Goal: Information Seeking & Learning: Understand process/instructions

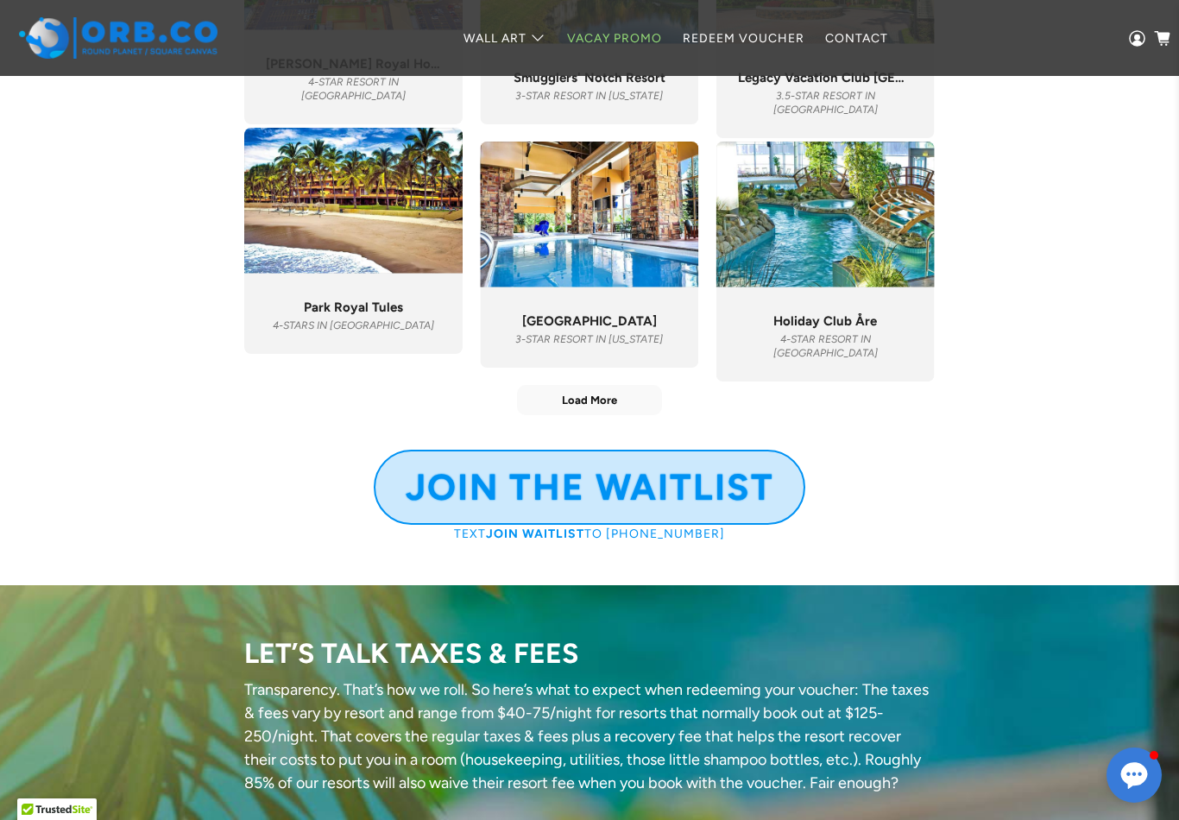
scroll to position [6618, 0]
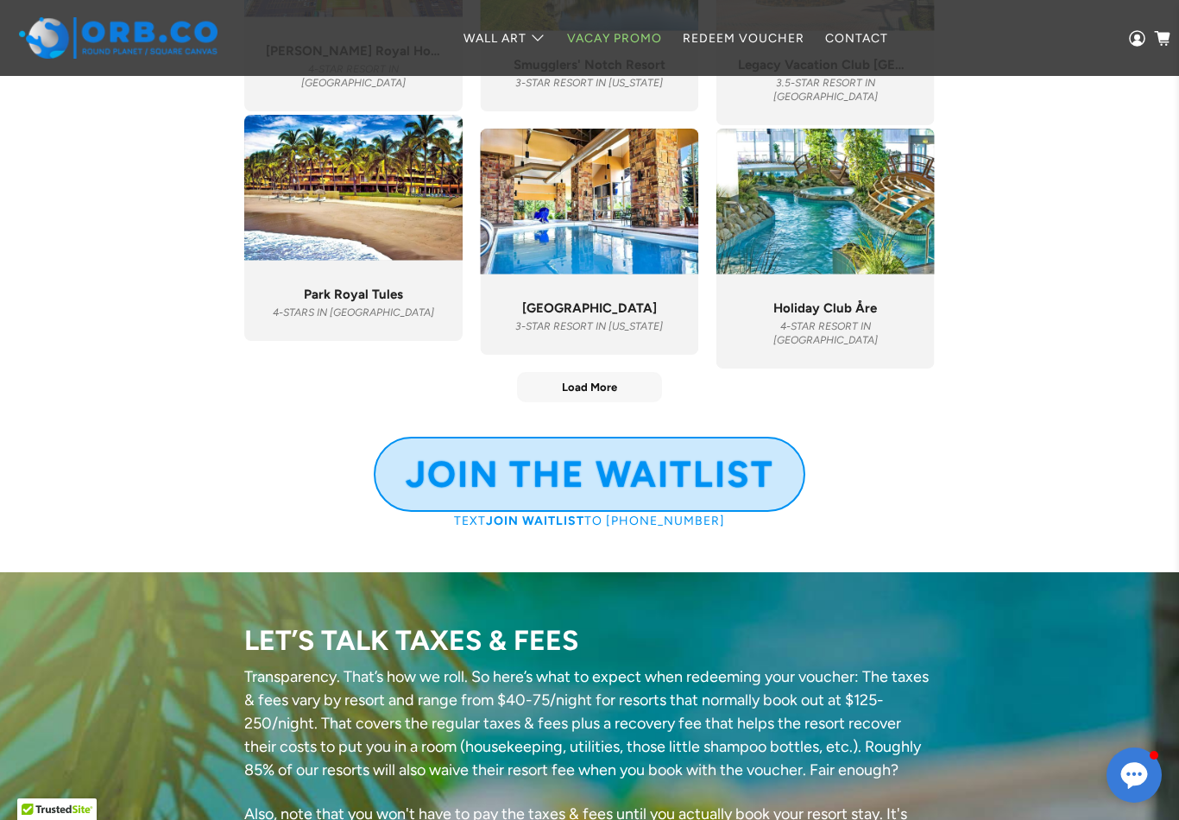
click at [639, 401] on span "Load More" at bounding box center [589, 387] width 143 height 28
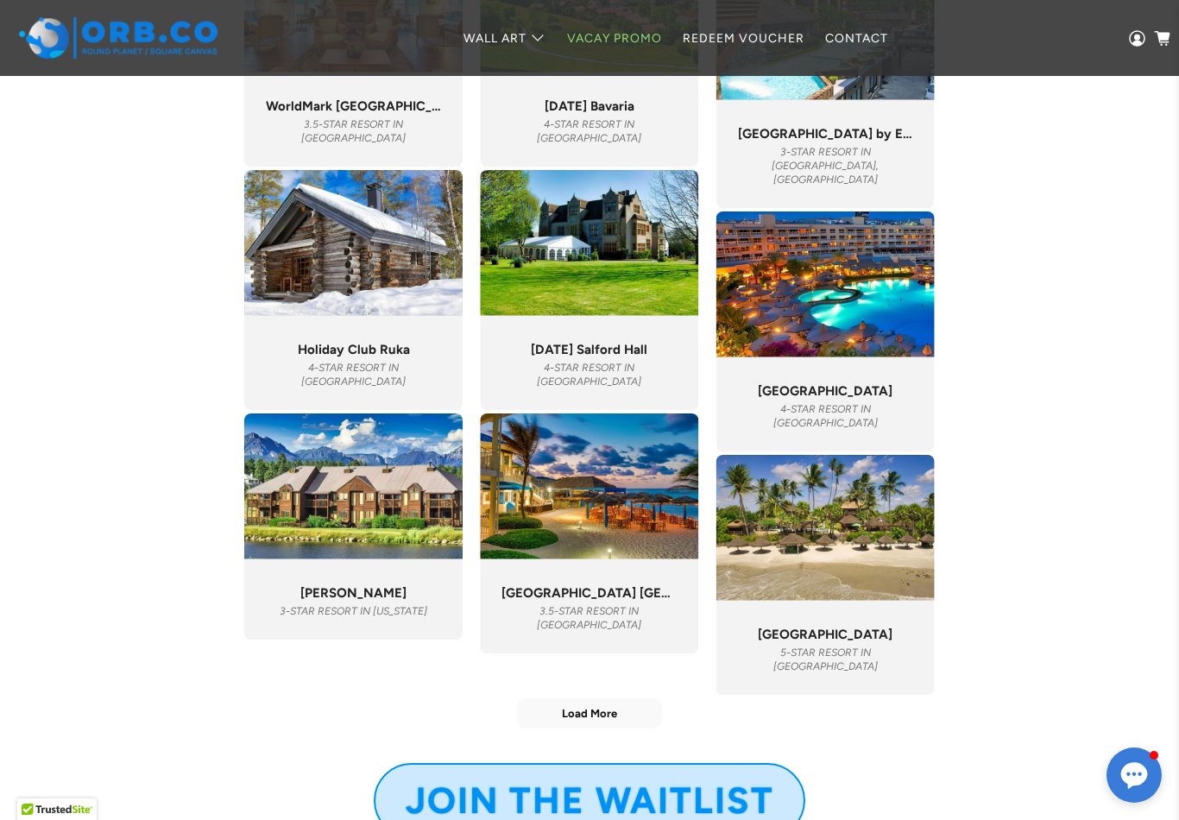
scroll to position [7784, 0]
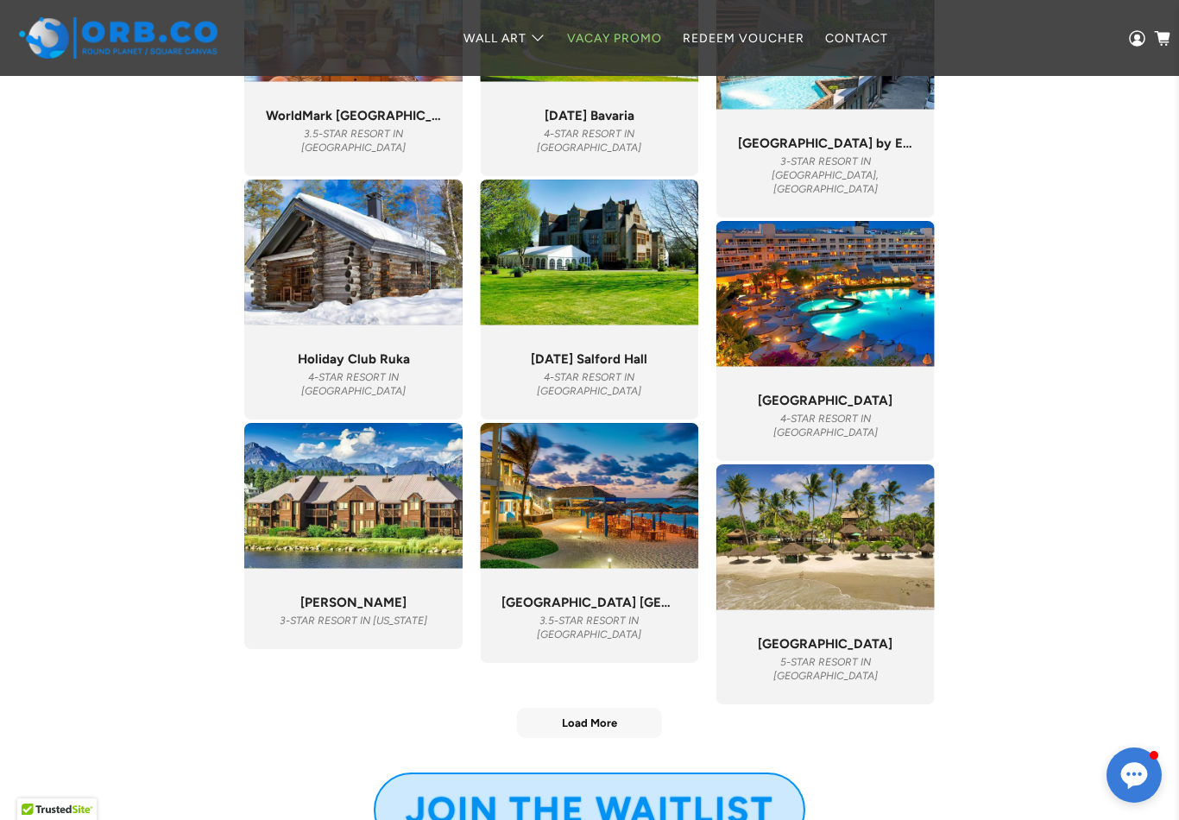
click at [634, 738] on button "Load More" at bounding box center [589, 722] width 145 height 30
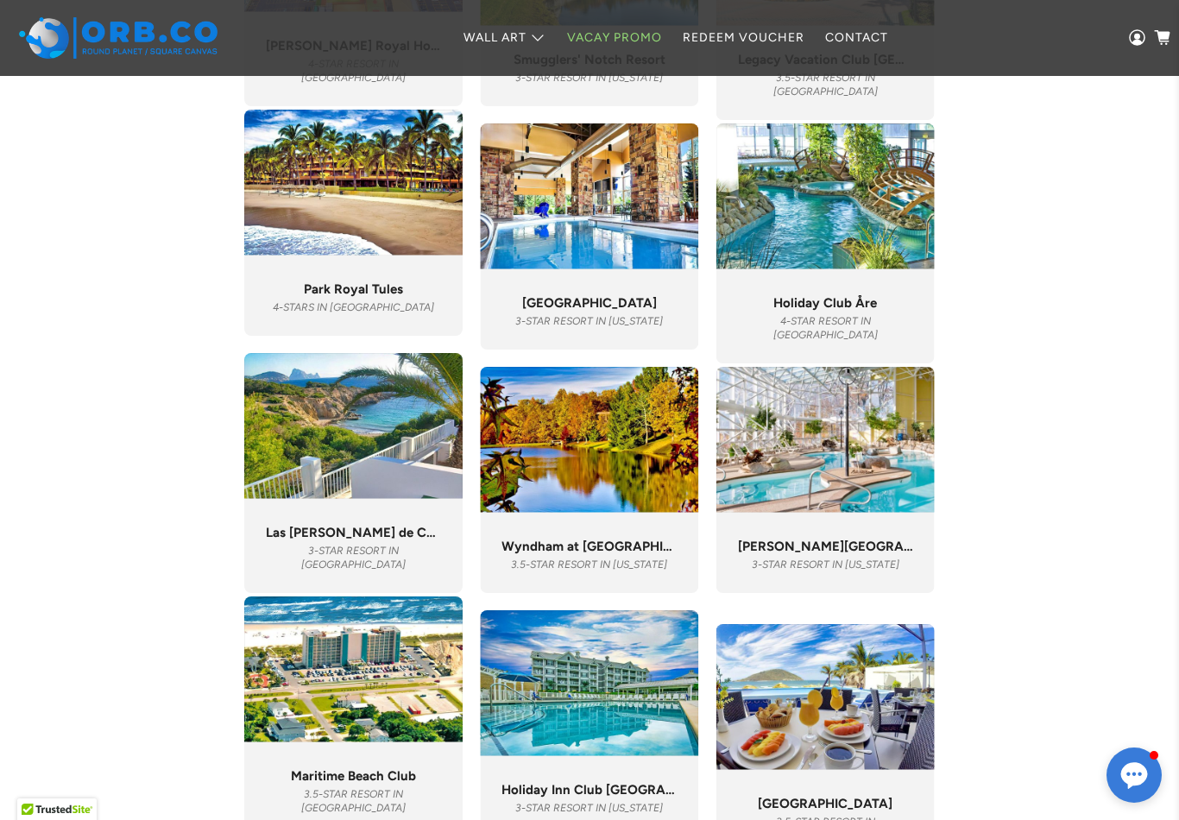
scroll to position [7111, 0]
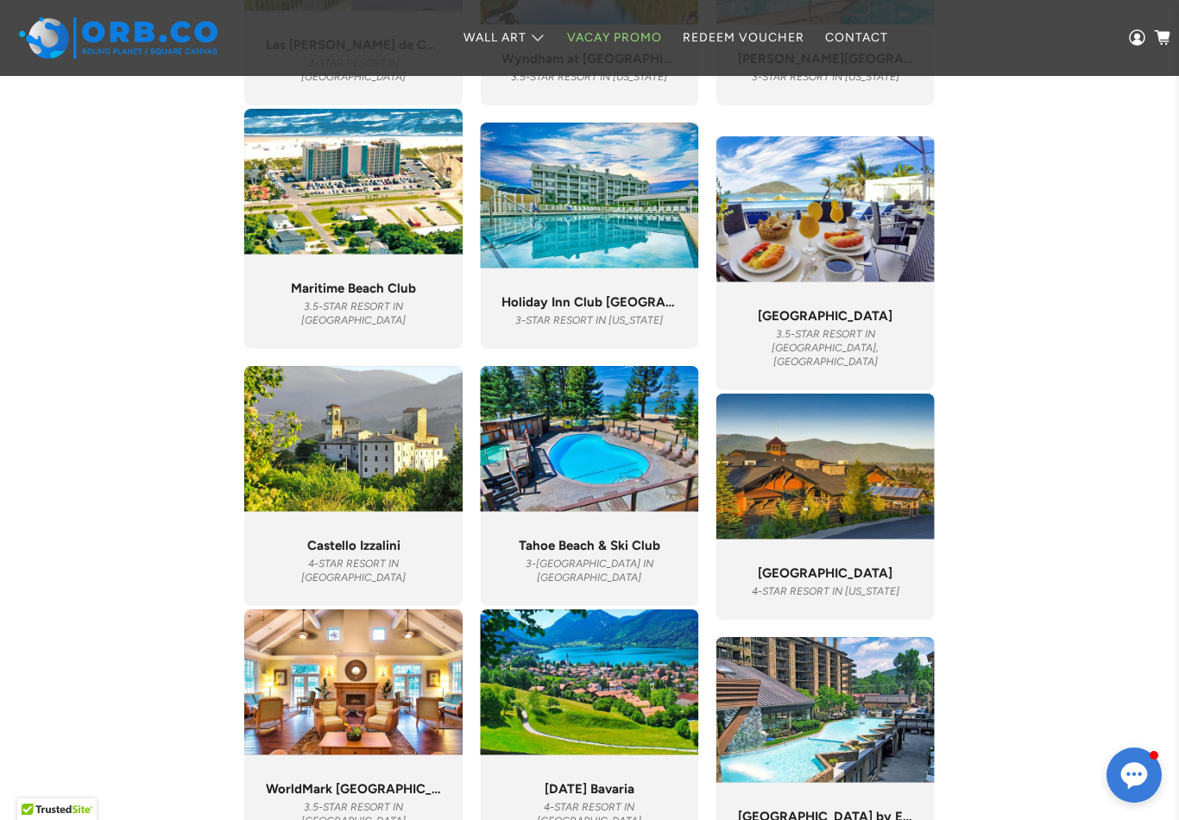
click at [613, 538] on div ""We will definitely be coming back. Rooms are beautiful, clean, and spacious. T…" at bounding box center [589, 559] width 218 height 94
click at [603, 553] on span "Tahoe Beach & Ski Club" at bounding box center [589, 545] width 141 height 16
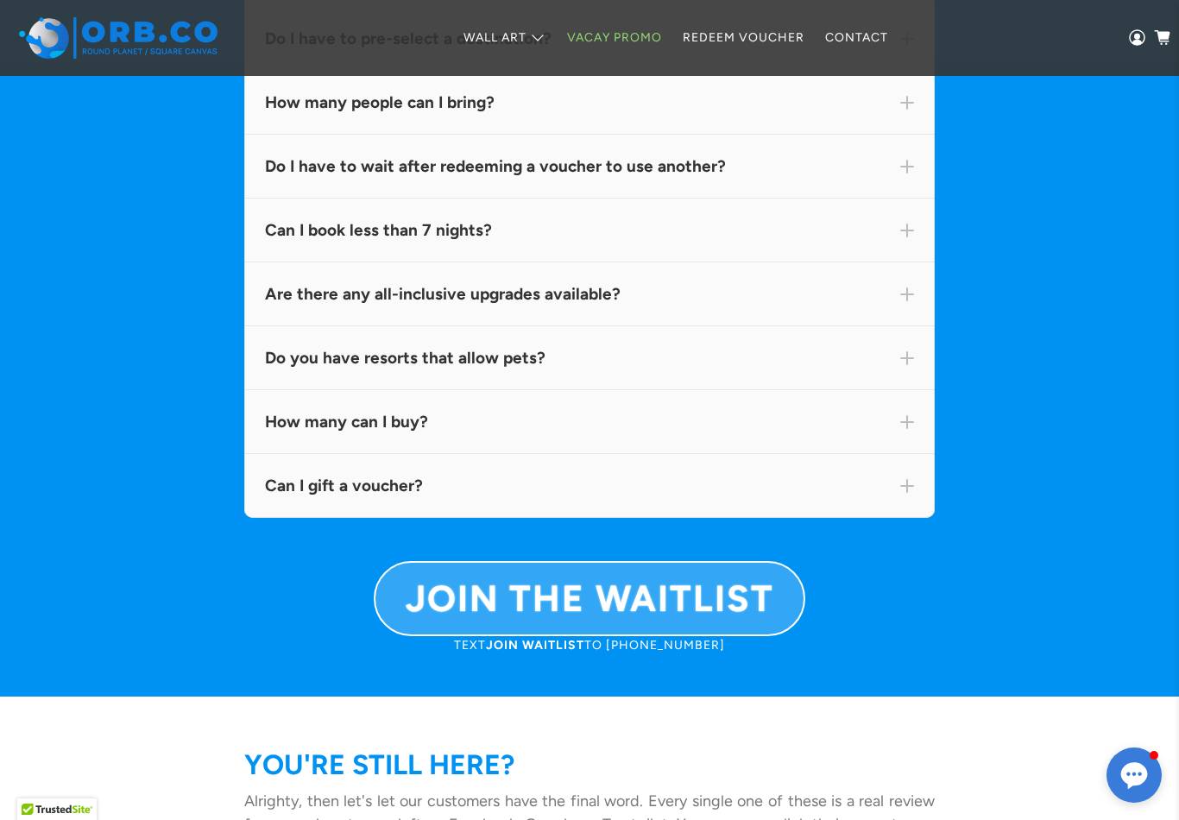
scroll to position [11719, 0]
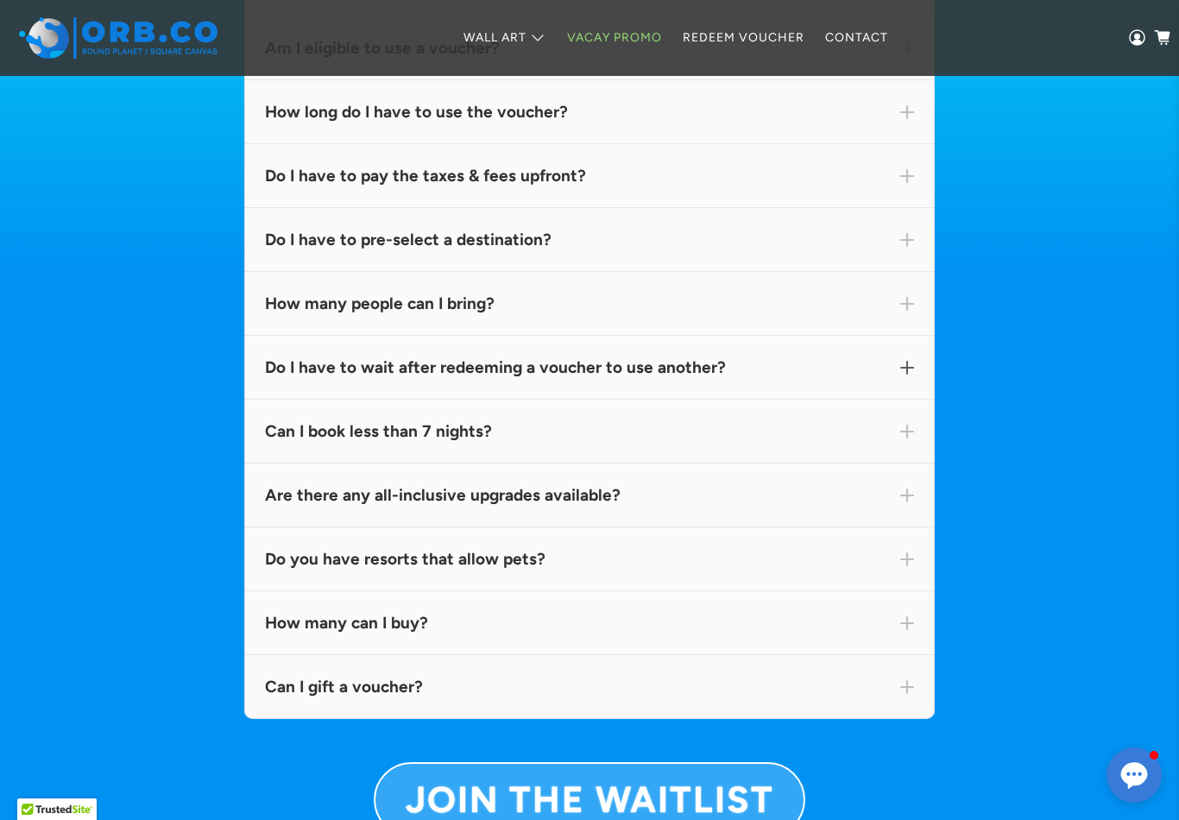
click at [921, 399] on div "Do I have to wait after redeeming a voucher to use another?" at bounding box center [589, 368] width 690 height 64
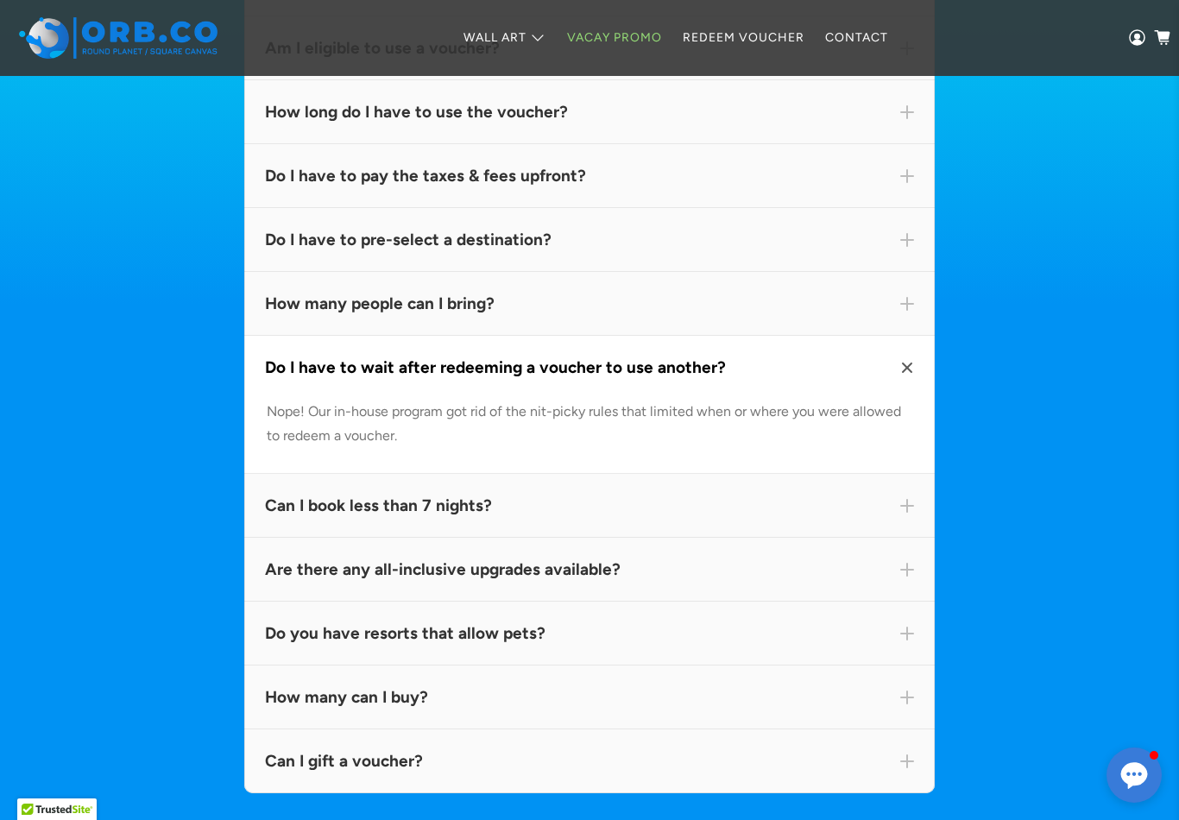
click at [917, 399] on div "Do I have to wait after redeeming a voucher to use another?" at bounding box center [589, 368] width 690 height 64
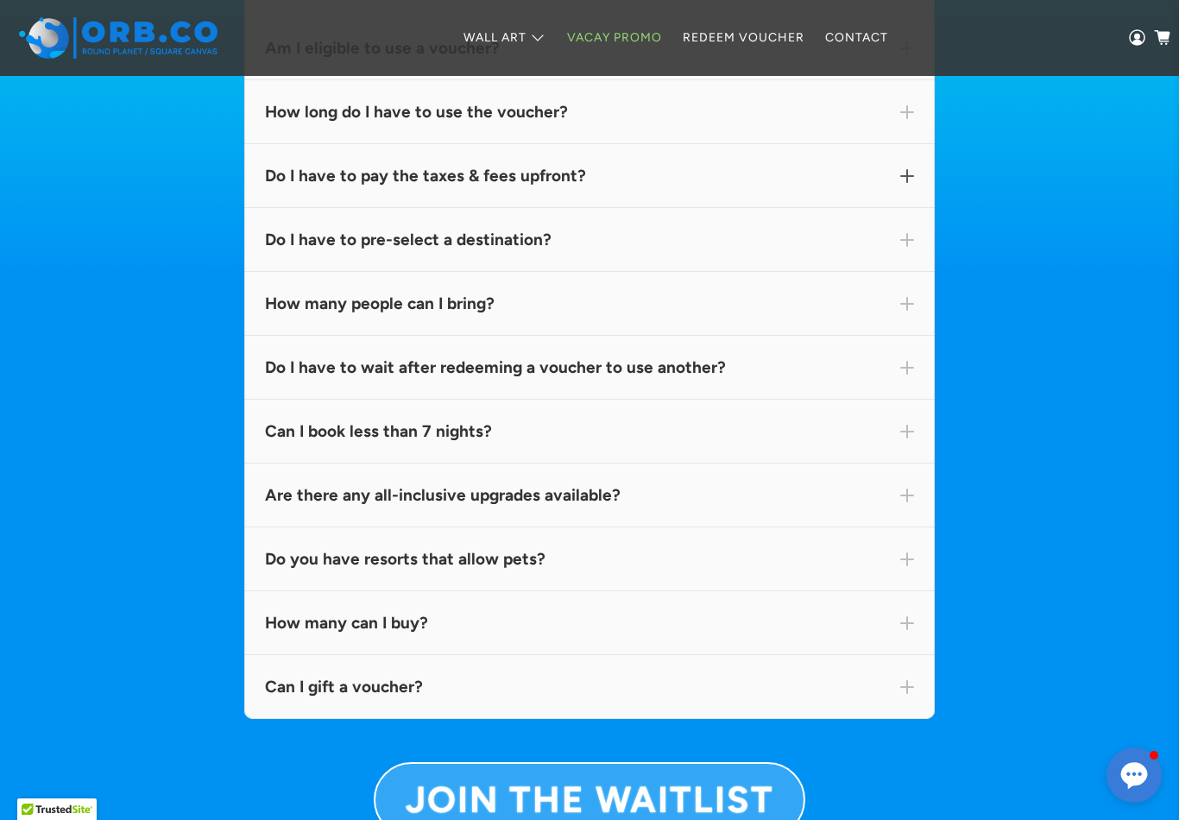
click at [908, 208] on div "Do I have to pay the taxes & fees upfront?" at bounding box center [589, 176] width 690 height 64
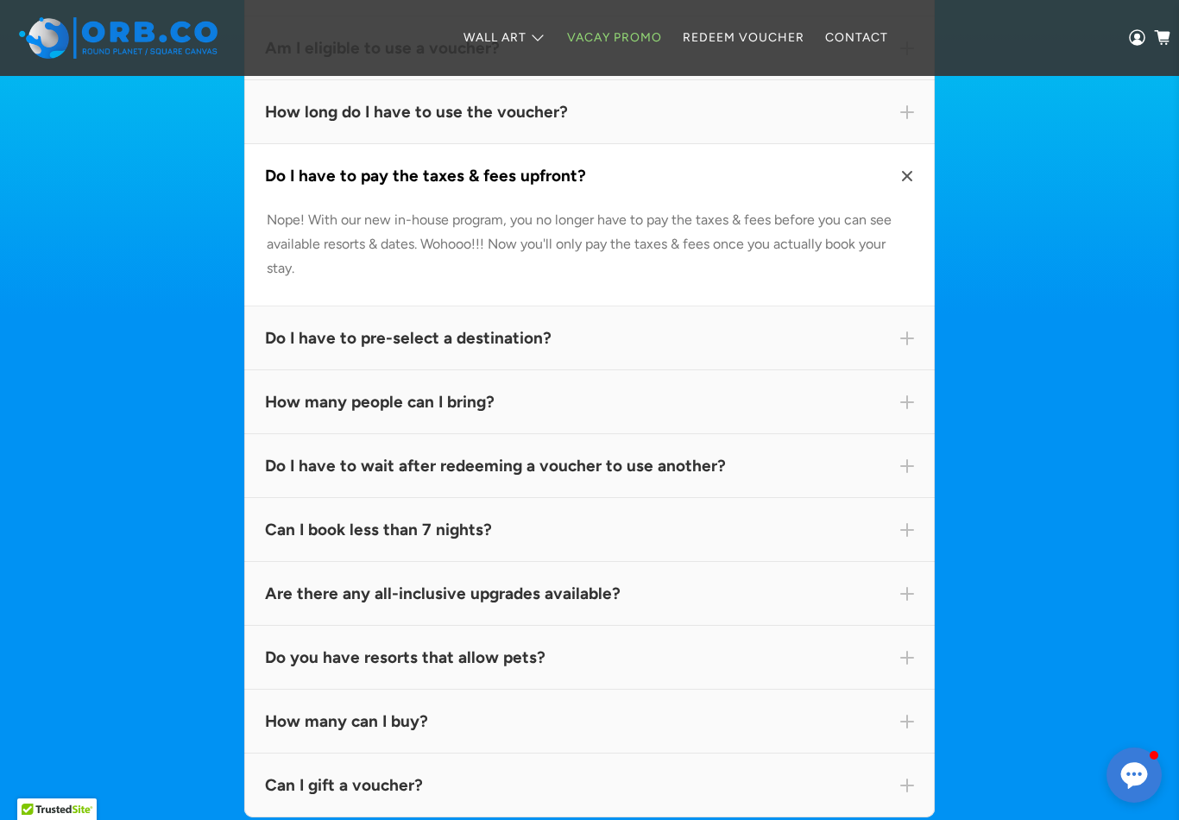
click at [908, 208] on div "Do I have to pay the taxes & fees upfront?" at bounding box center [589, 176] width 690 height 64
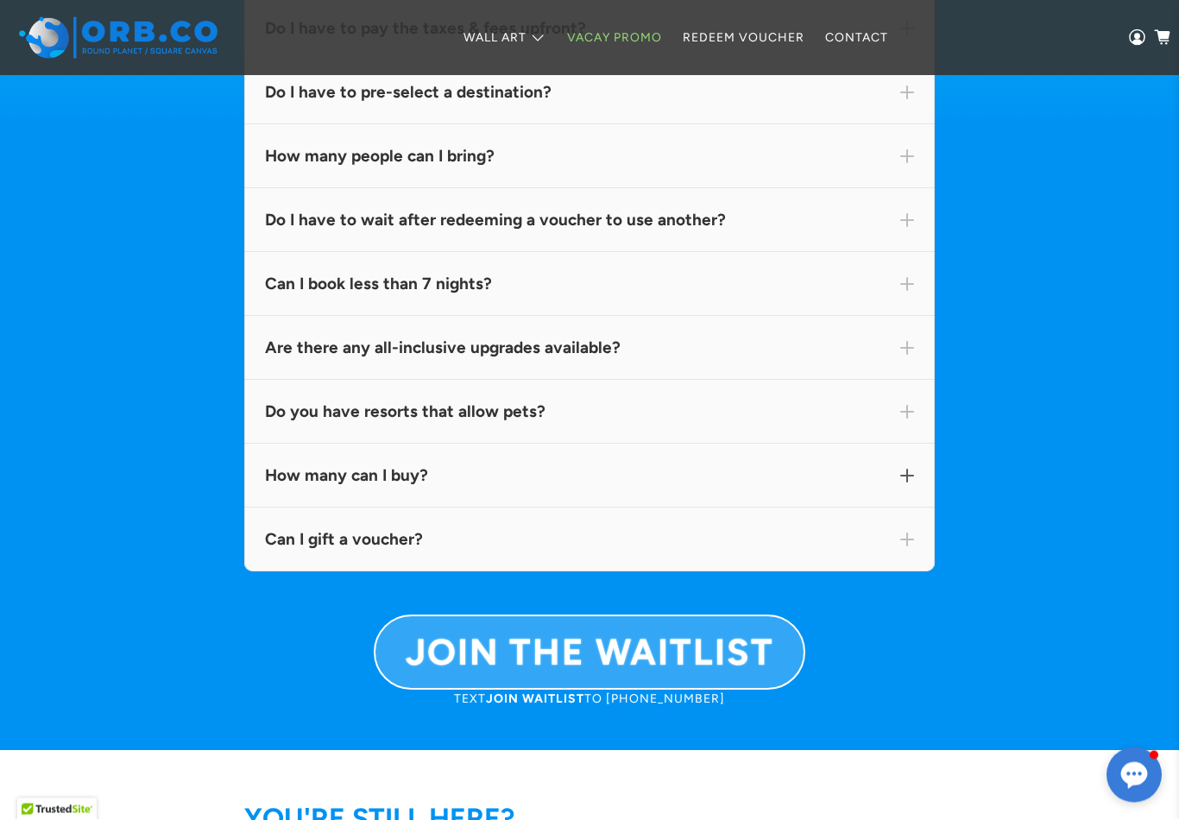
scroll to position [11871, 0]
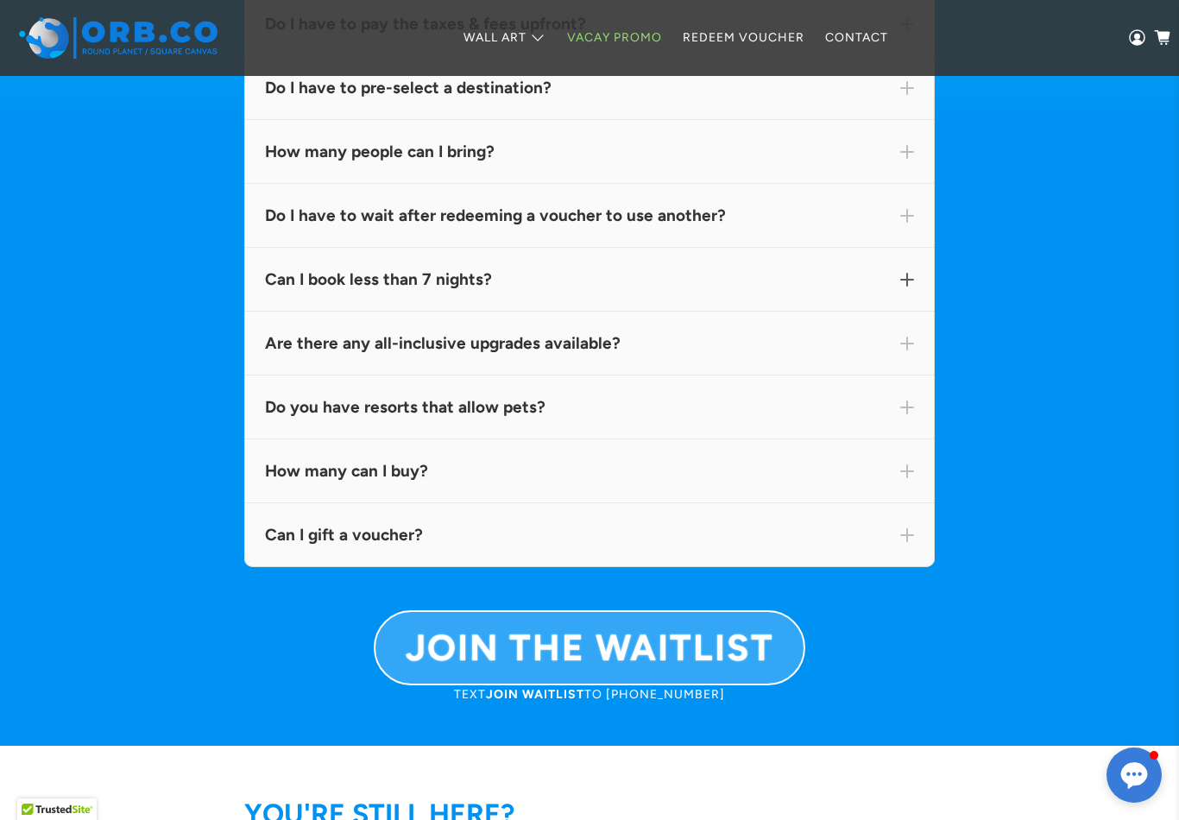
click at [902, 311] on div "Can I book less than 7 nights?" at bounding box center [589, 280] width 690 height 64
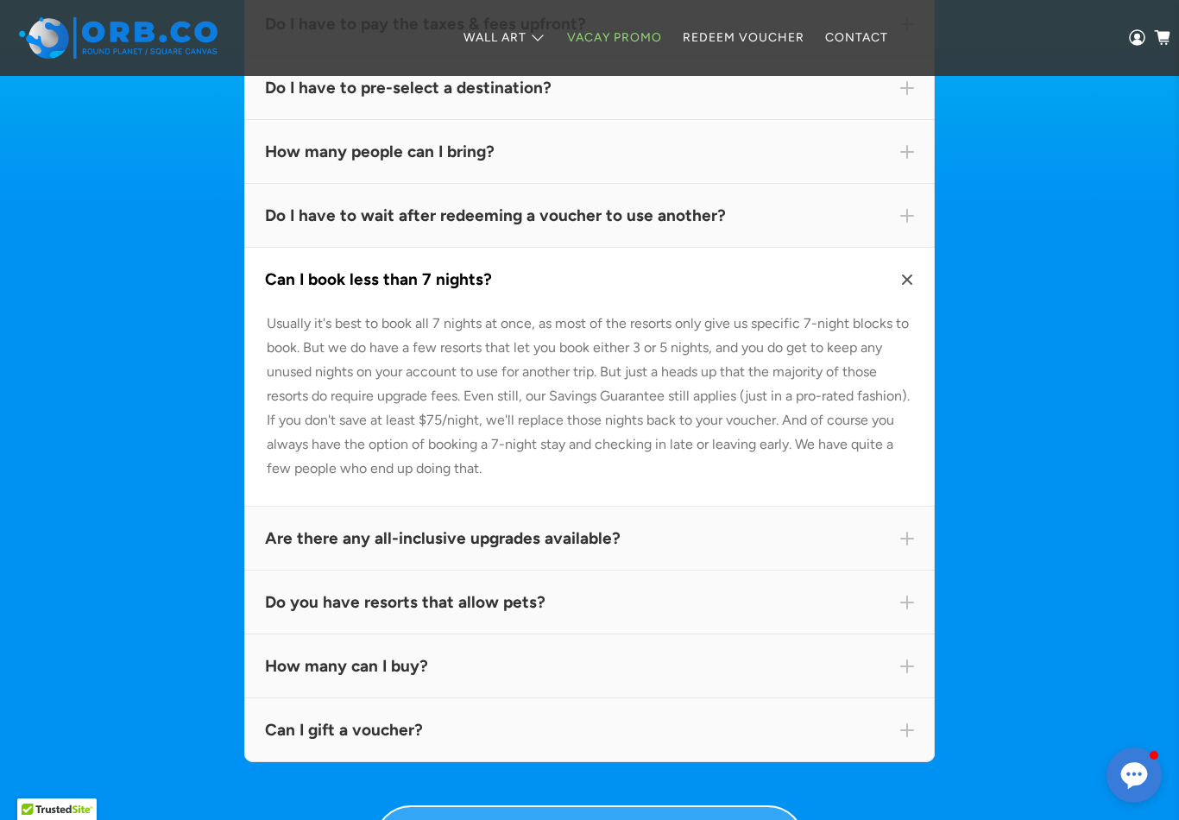
click at [902, 311] on div "Can I book less than 7 nights?" at bounding box center [589, 280] width 690 height 64
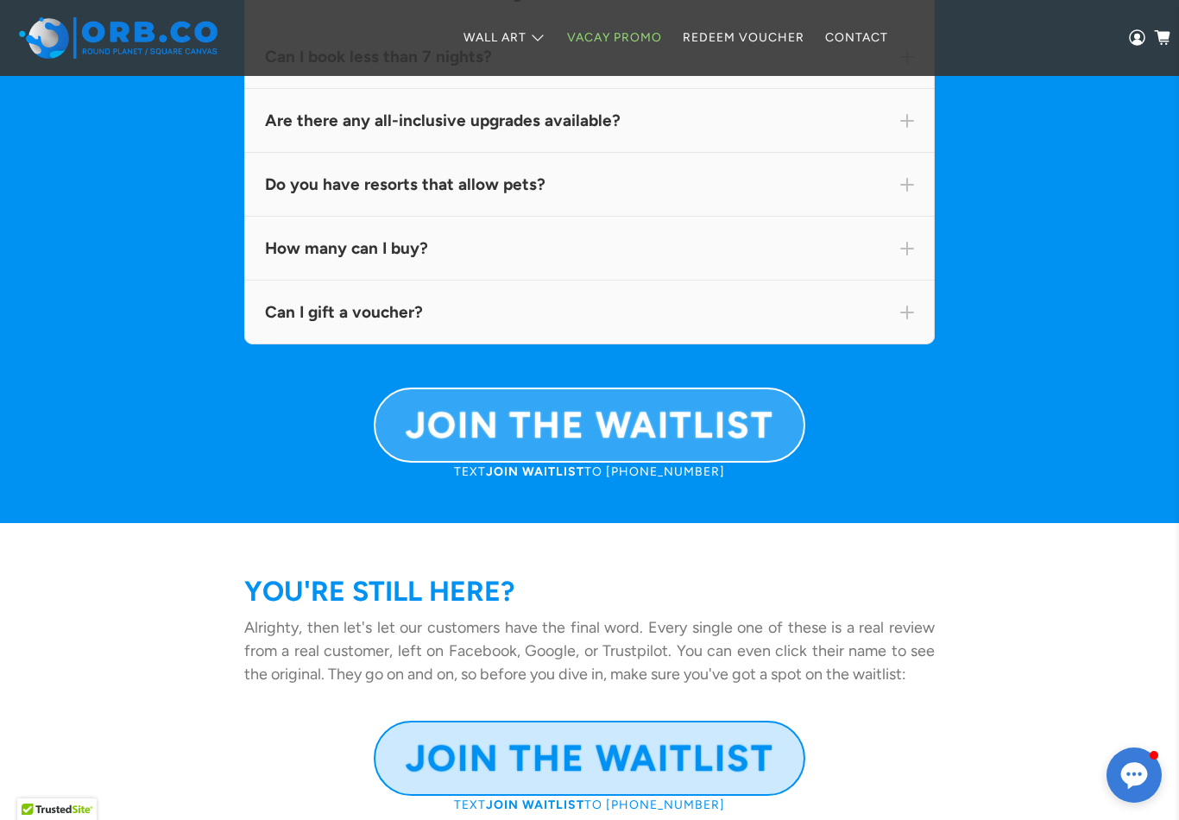
scroll to position [12095, 0]
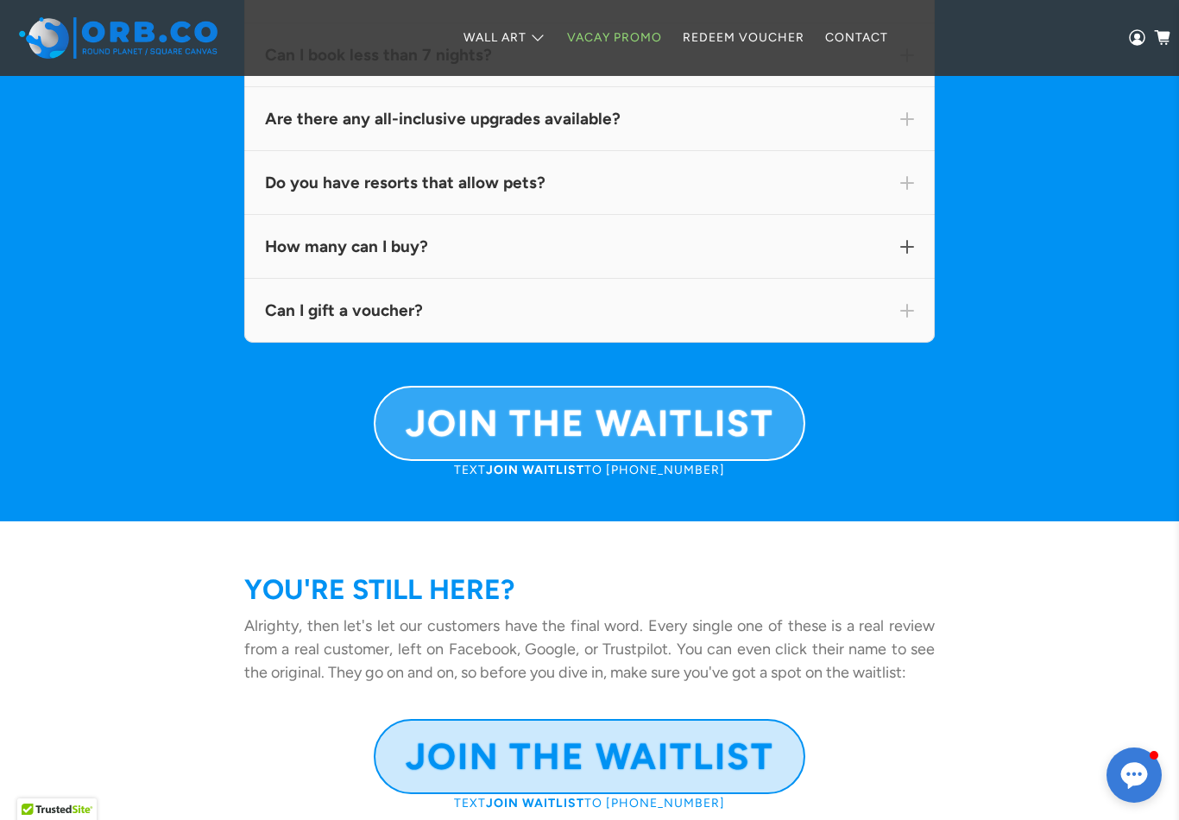
click at [906, 267] on div "How many can I buy?" at bounding box center [589, 247] width 690 height 64
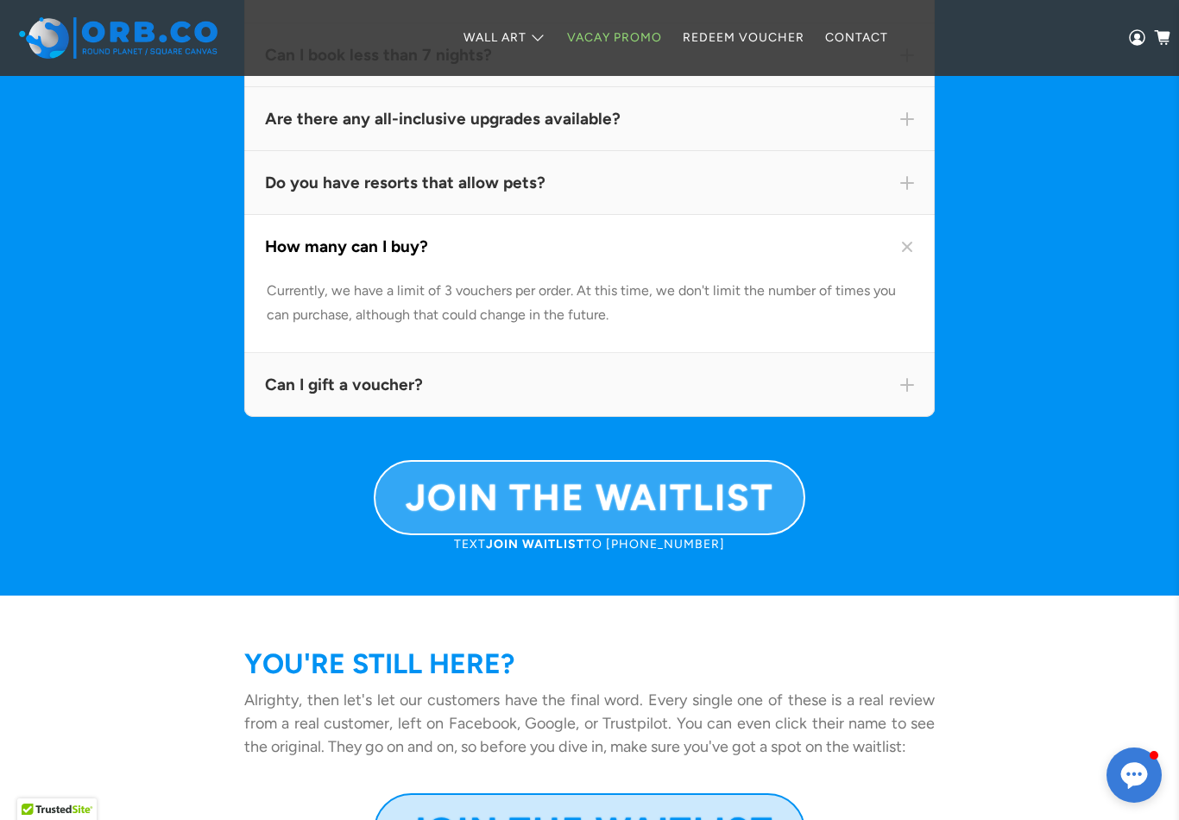
click at [911, 327] on div "Currently, we have a limit of 3 vouchers per order. At this time, we don't limi…" at bounding box center [589, 303] width 645 height 48
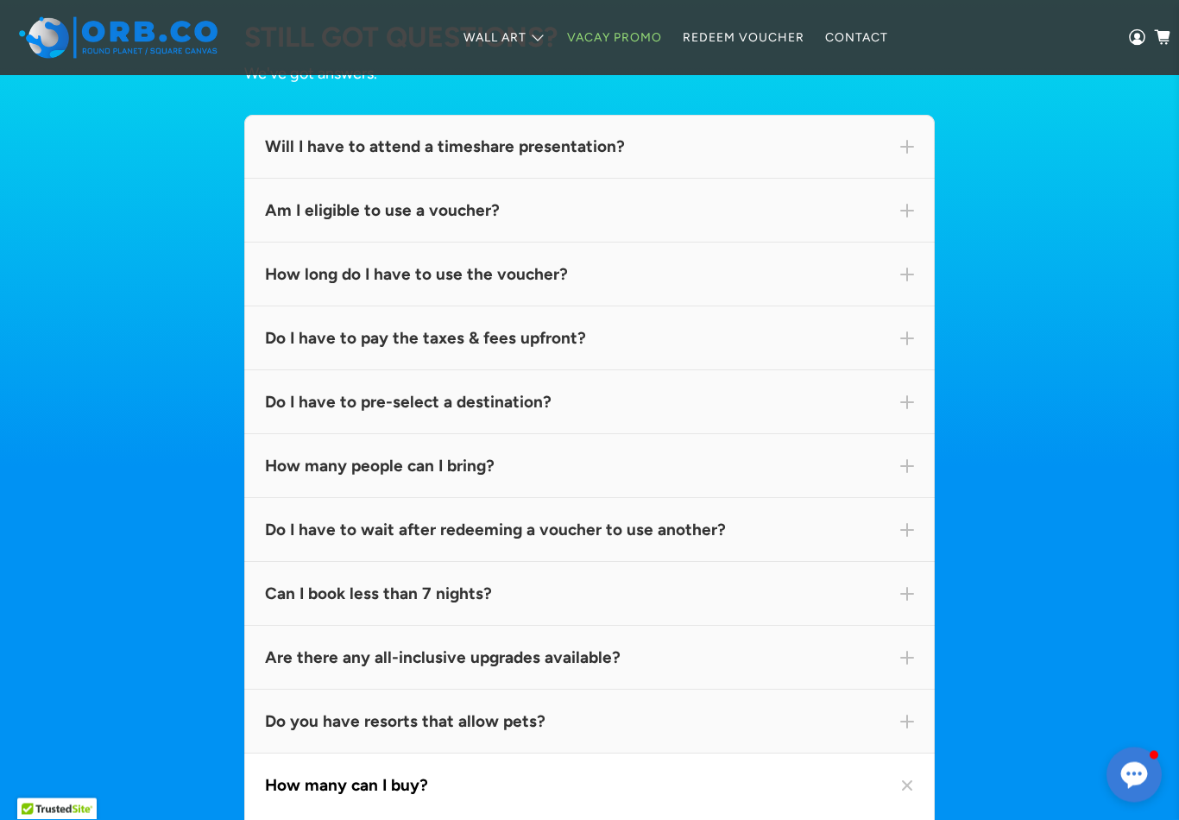
scroll to position [11554, 0]
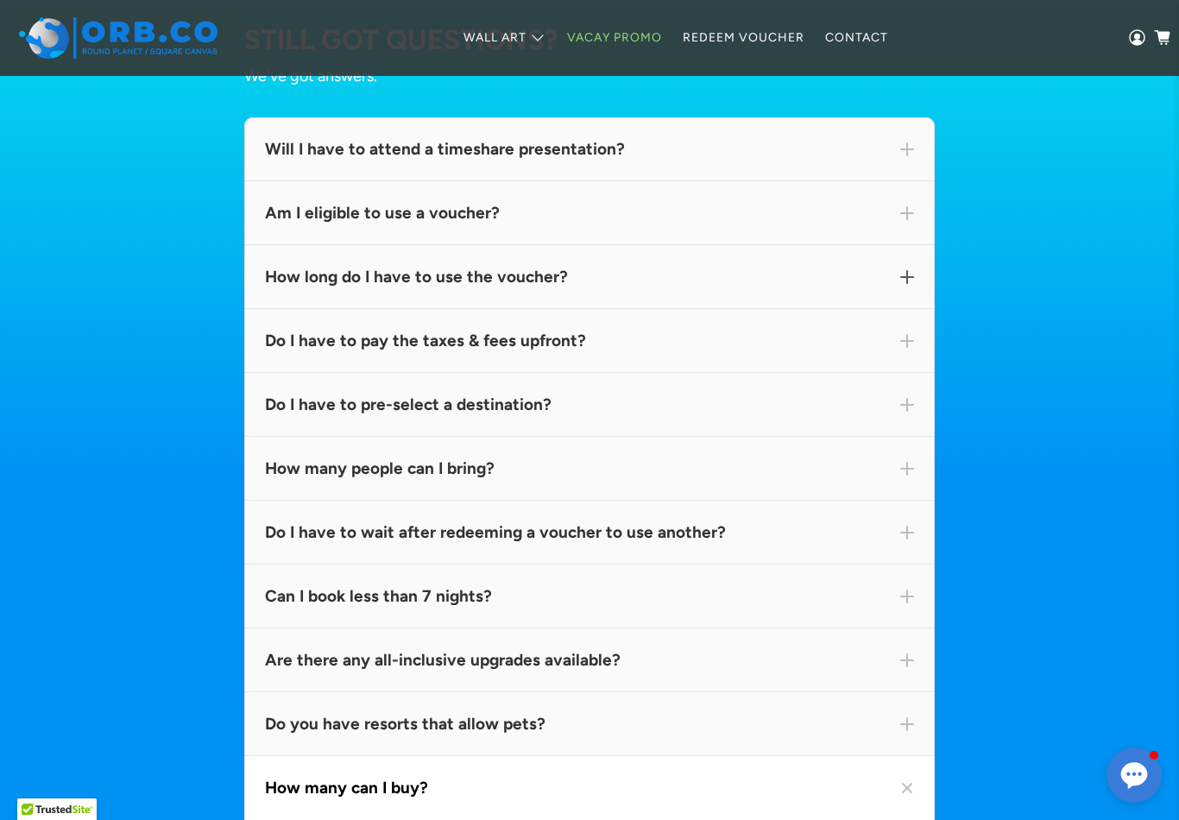
click at [909, 309] on div "How long do I have to use the voucher?" at bounding box center [589, 277] width 690 height 64
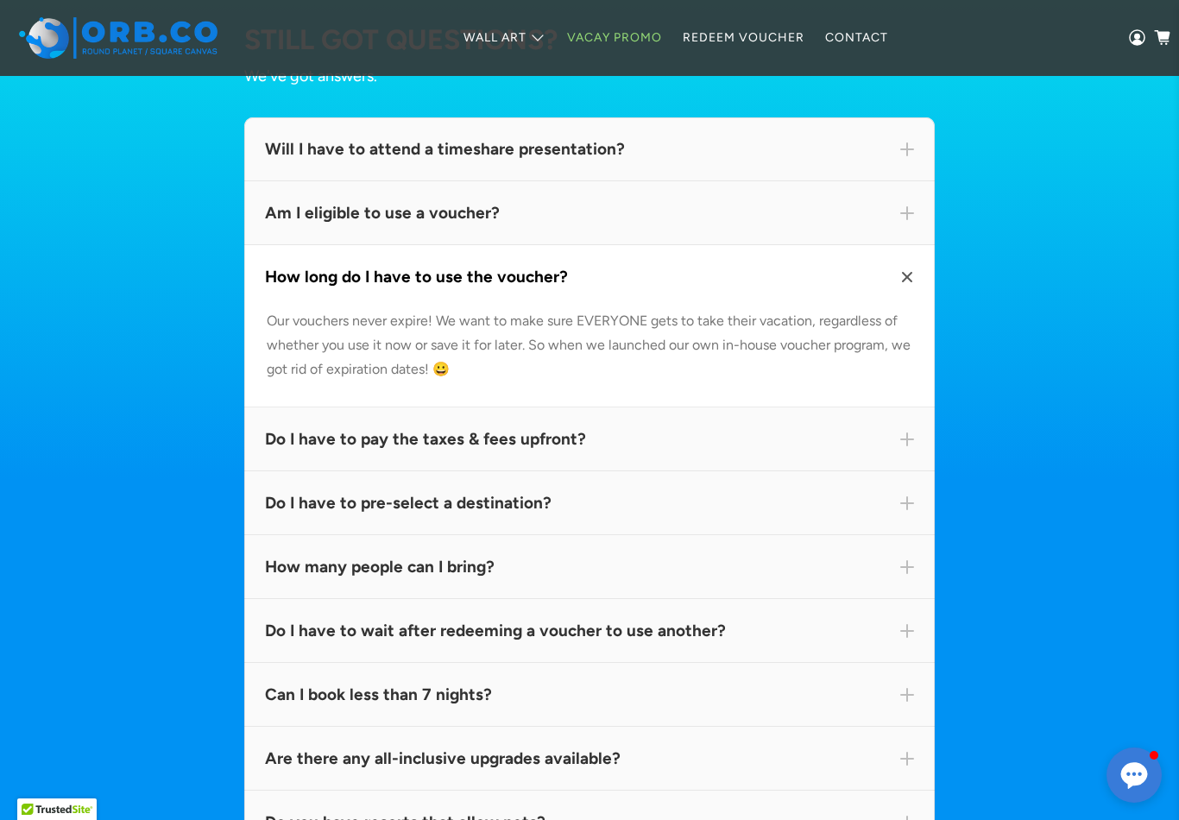
click at [910, 288] on div "How long do I have to use the voucher?" at bounding box center [589, 277] width 649 height 22
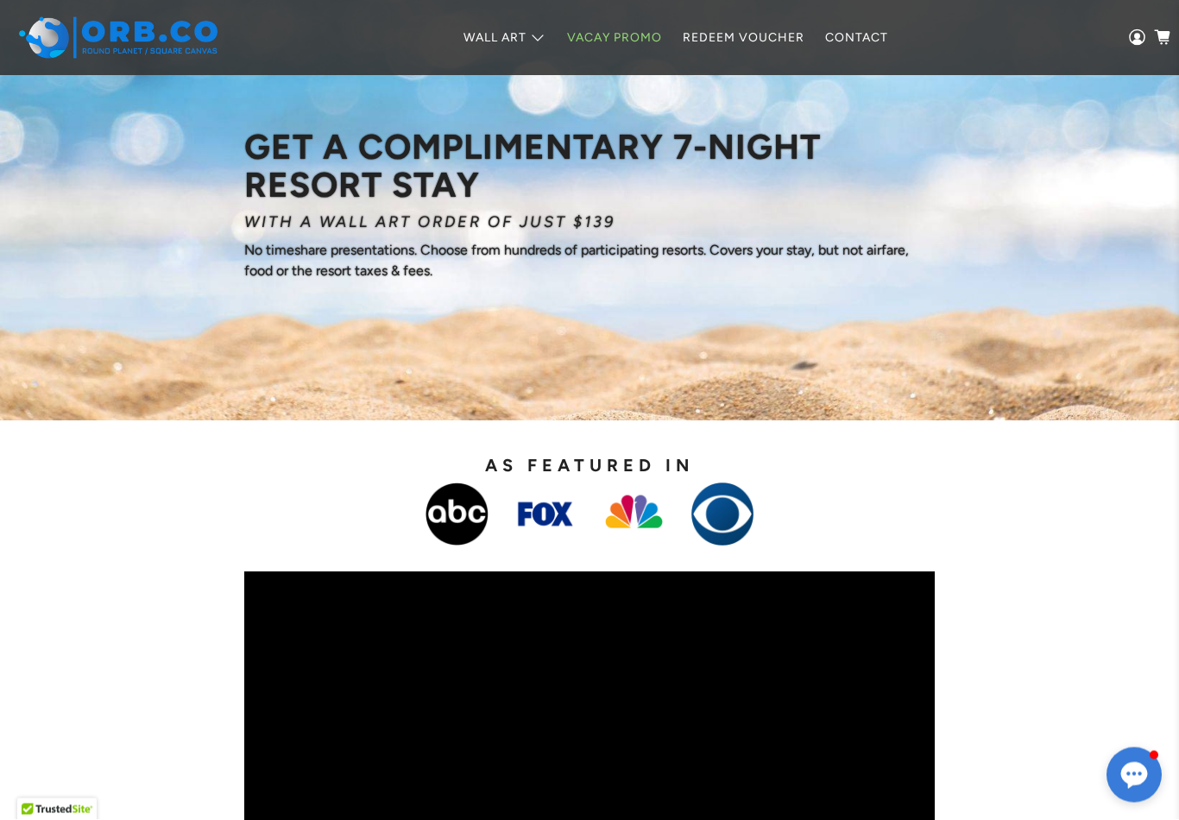
scroll to position [0, 0]
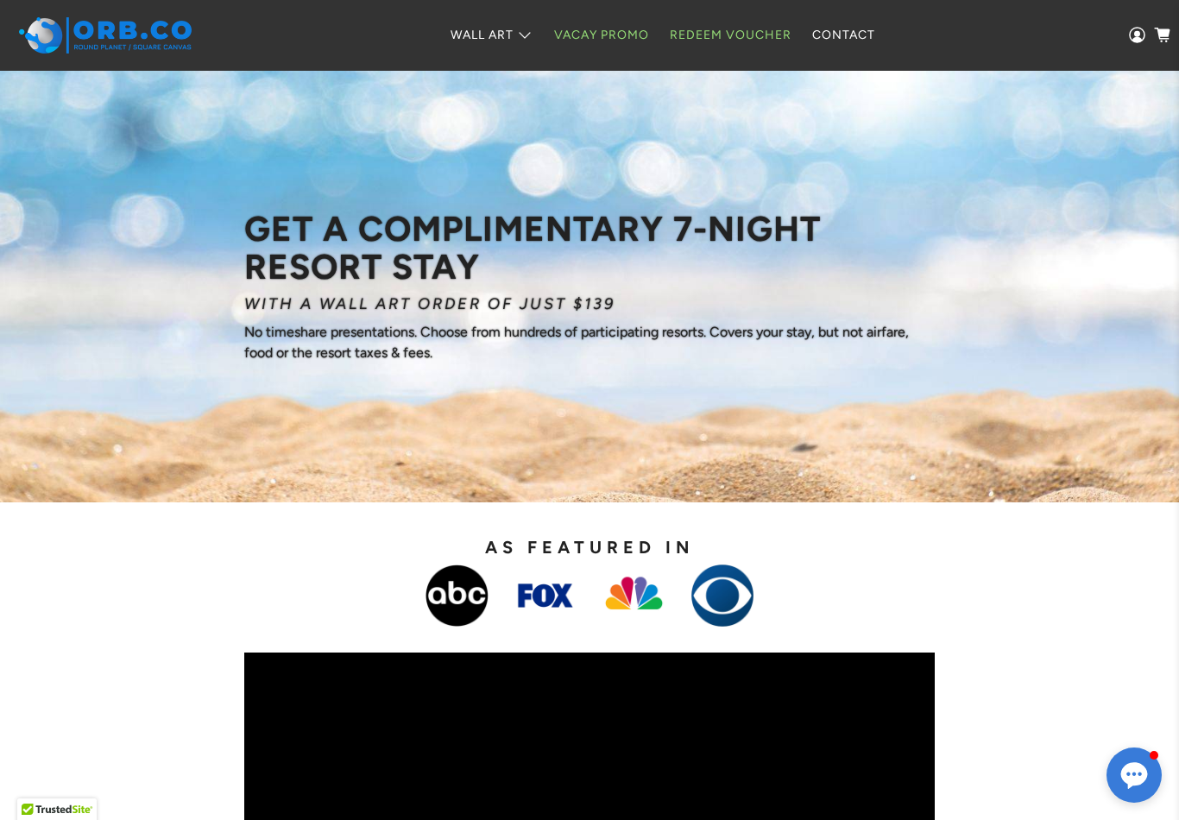
click at [783, 45] on link "Redeem Voucher" at bounding box center [730, 35] width 142 height 46
